Goal: Find specific page/section: Find specific page/section

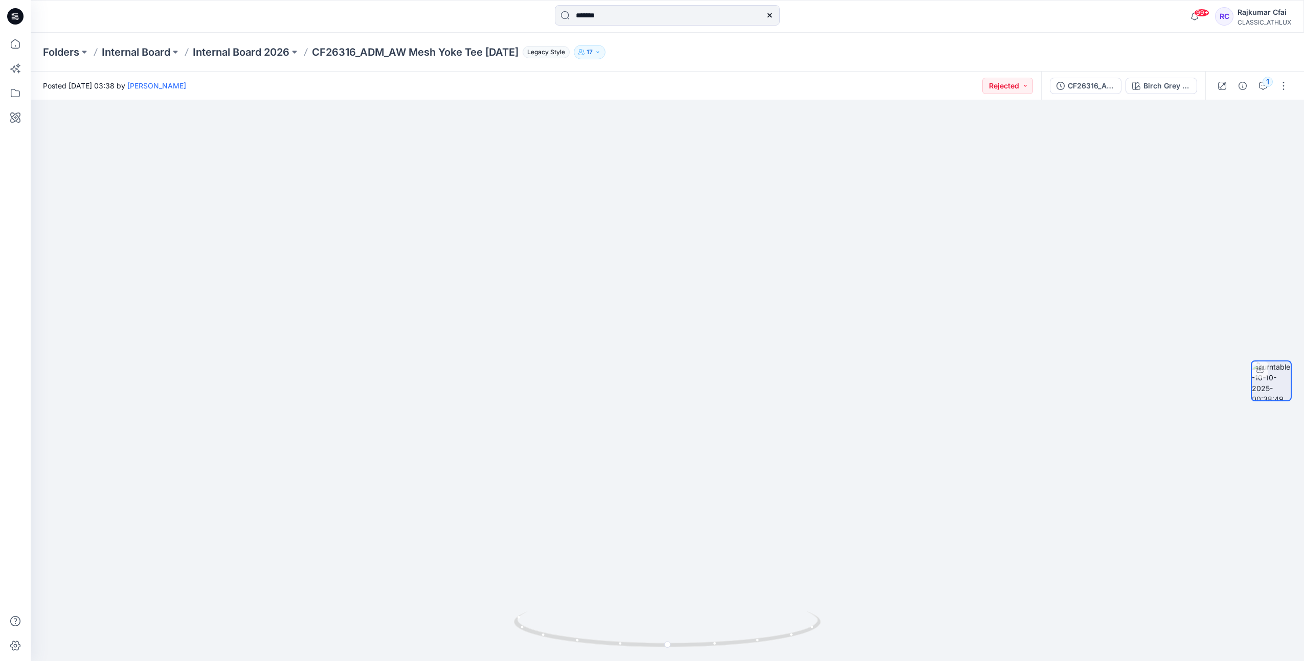
click at [10, 15] on icon at bounding box center [15, 16] width 16 height 16
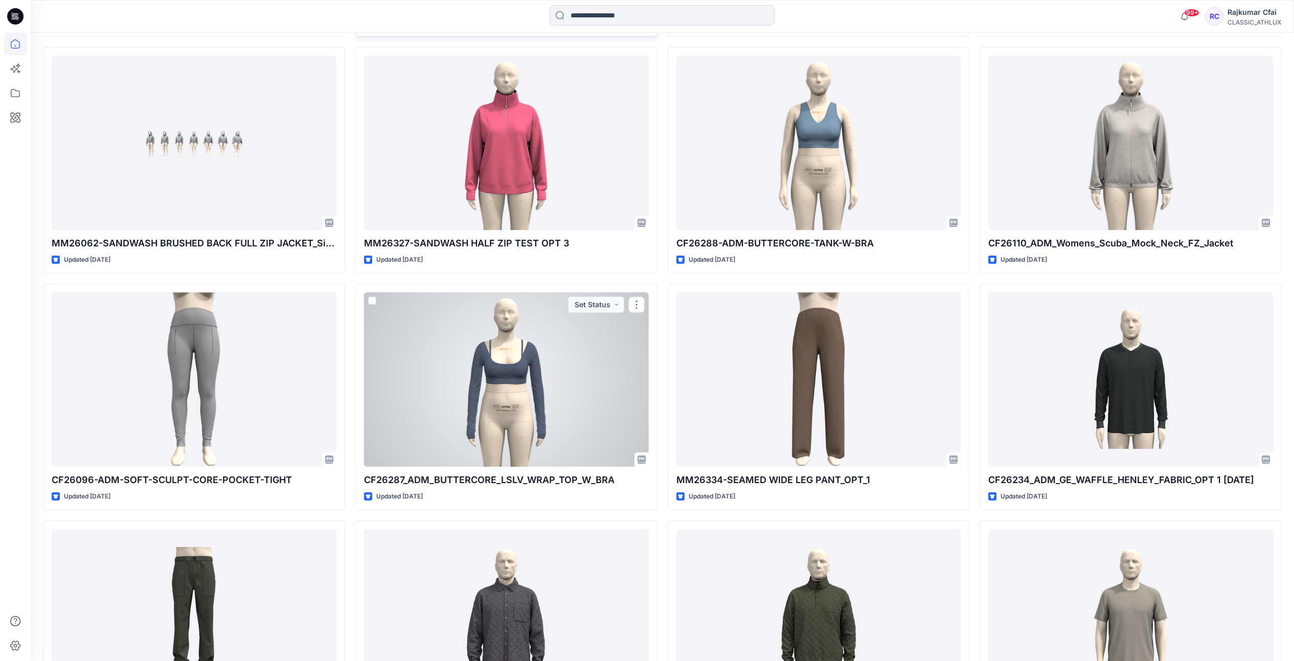
scroll to position [1889, 0]
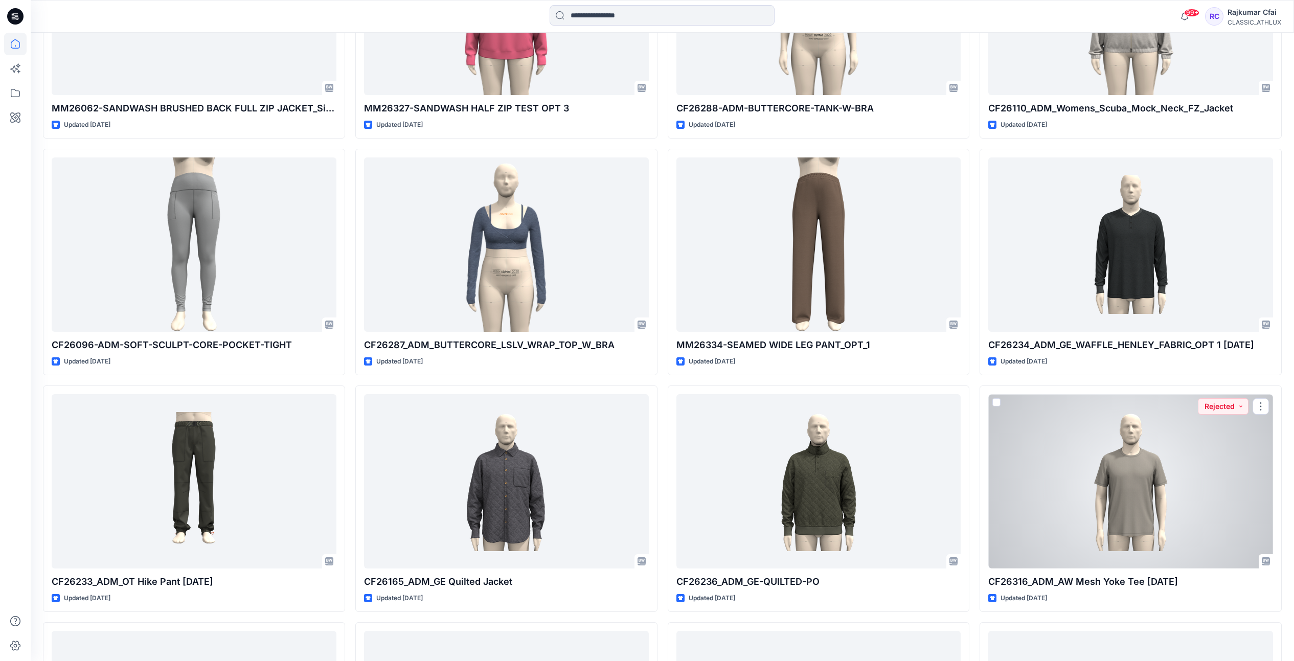
click at [1074, 511] on div at bounding box center [1130, 481] width 285 height 174
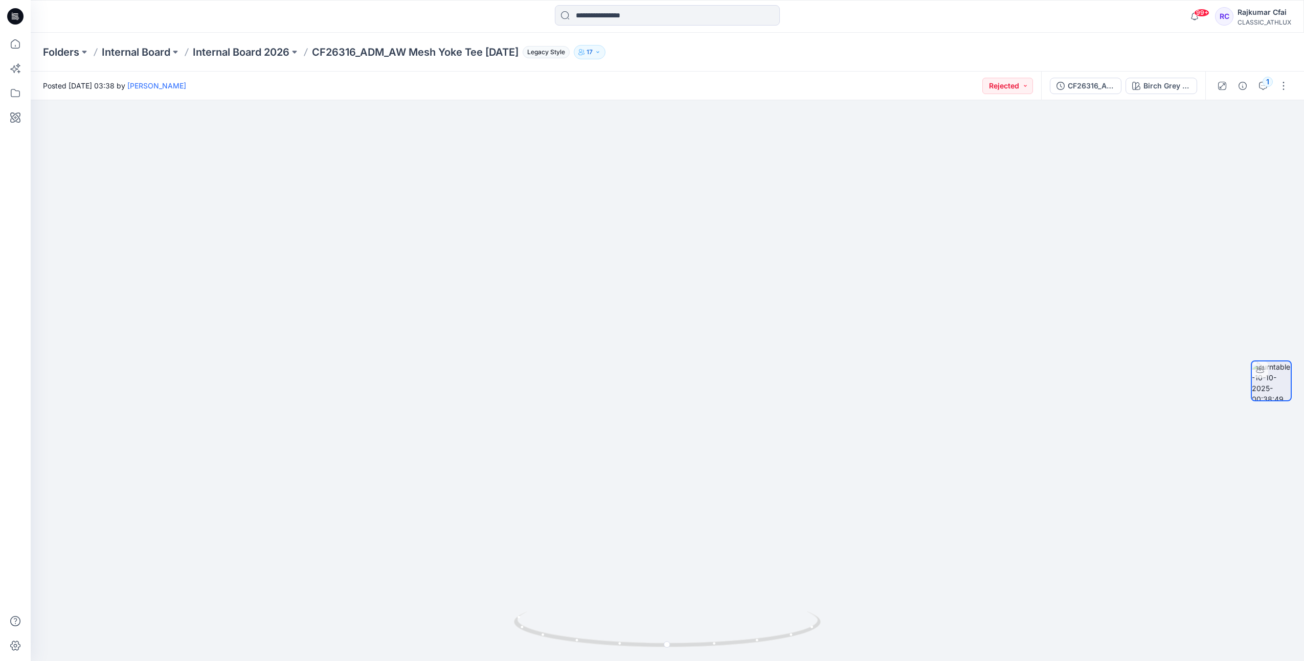
click at [8, 7] on icon at bounding box center [15, 16] width 16 height 33
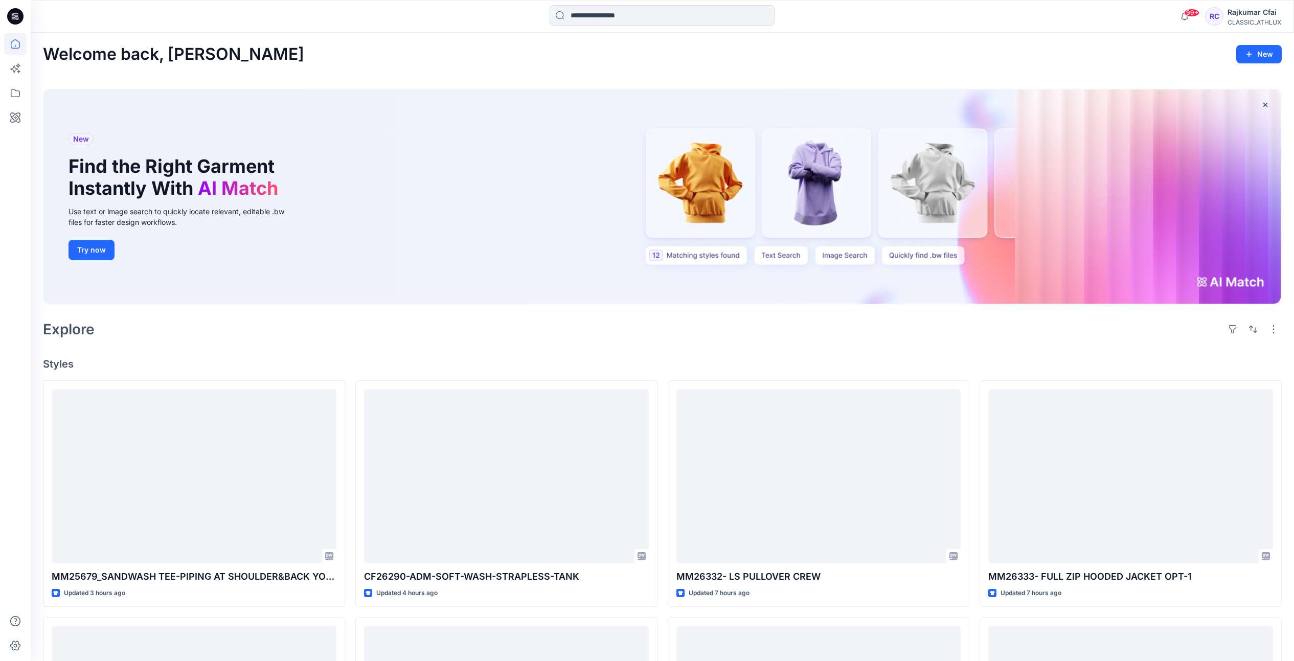
click at [11, 13] on icon at bounding box center [15, 16] width 16 height 16
